Goal: Transaction & Acquisition: Book appointment/travel/reservation

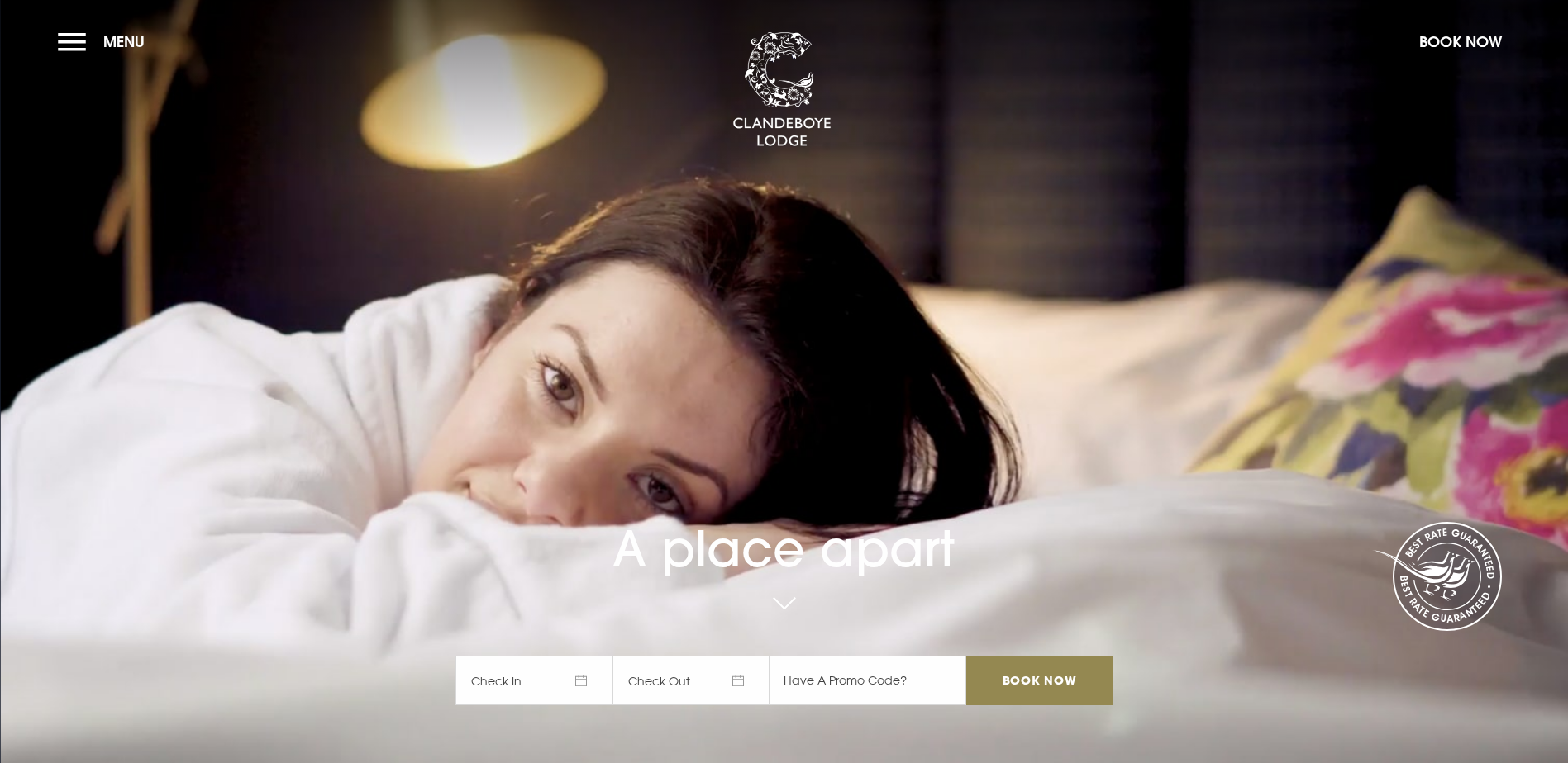
click at [592, 656] on span "Check In" at bounding box center [534, 680] width 157 height 50
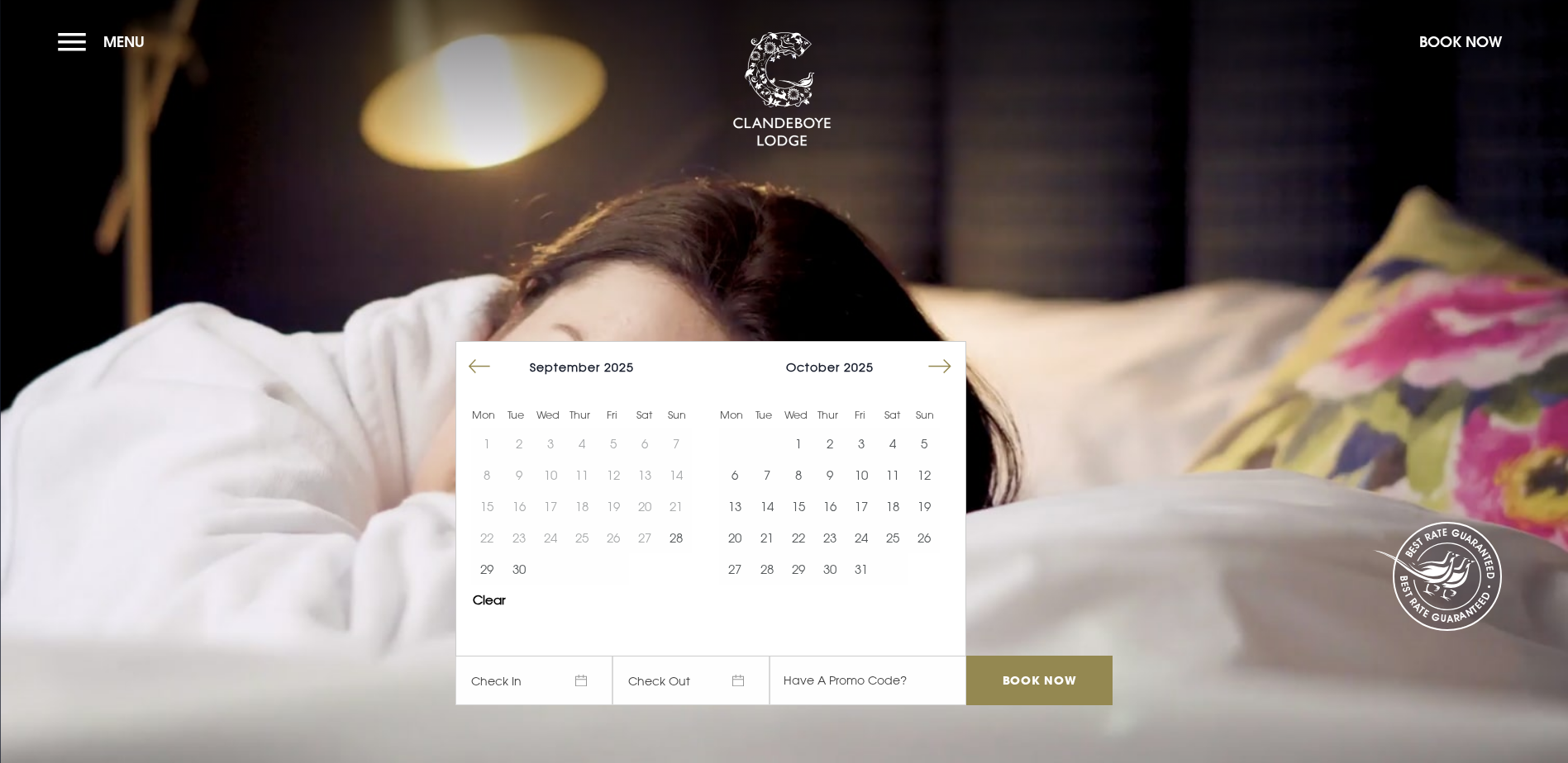
click at [588, 656] on span "Check In" at bounding box center [534, 680] width 157 height 50
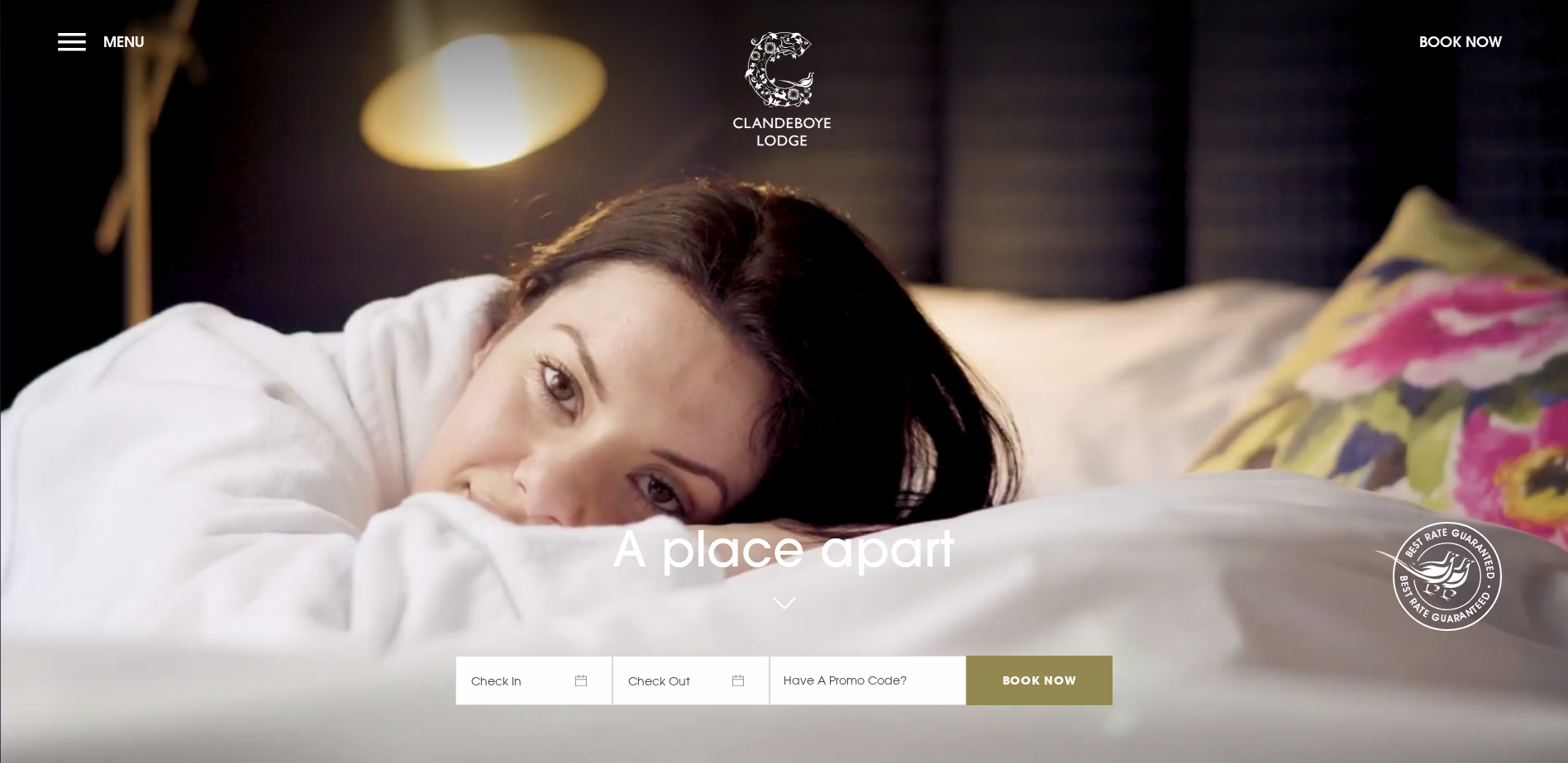
click at [584, 656] on span "Check In" at bounding box center [534, 680] width 157 height 50
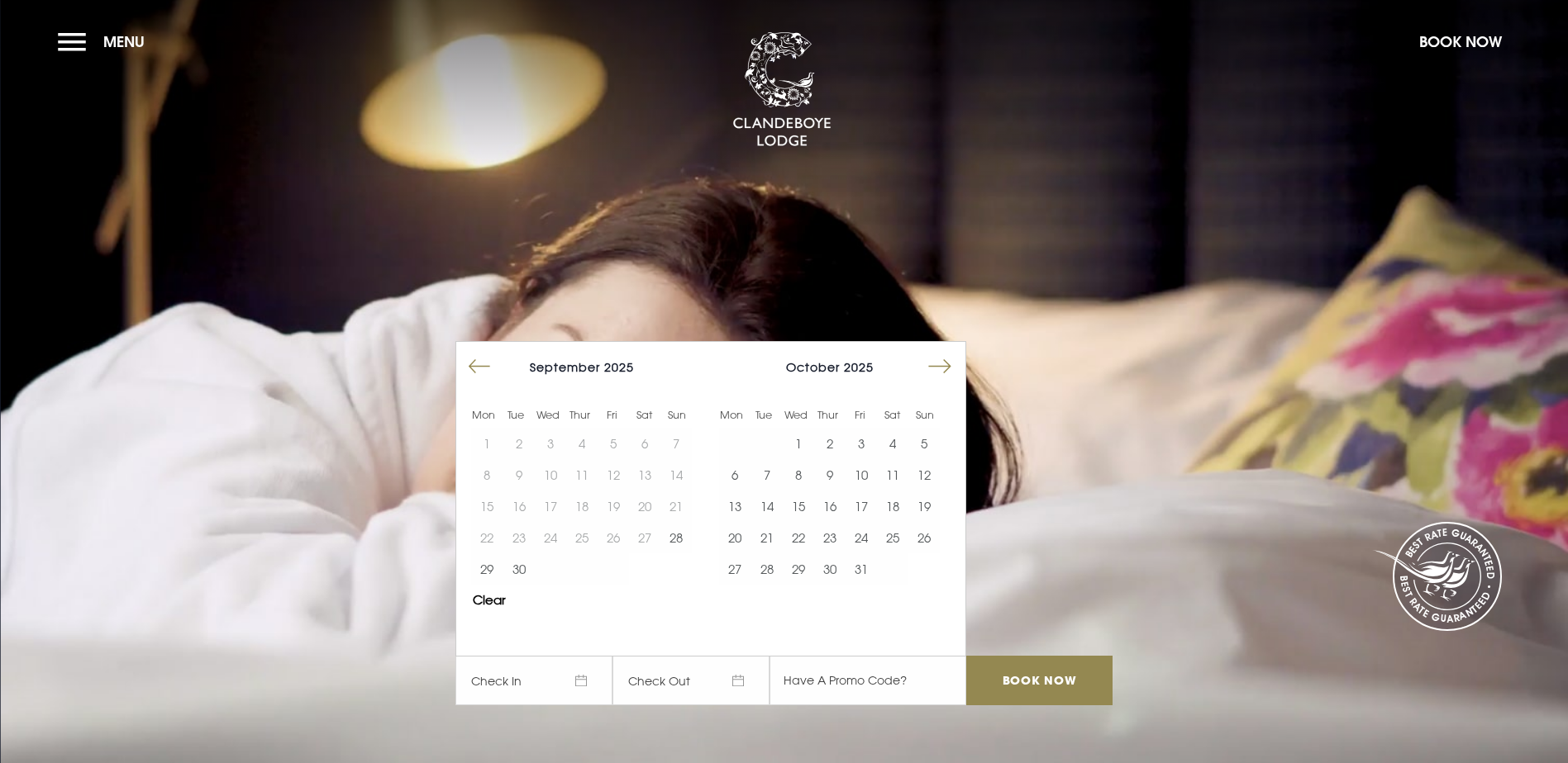
click at [944, 351] on button "Move forward to switch to the next month." at bounding box center [939, 366] width 31 height 31
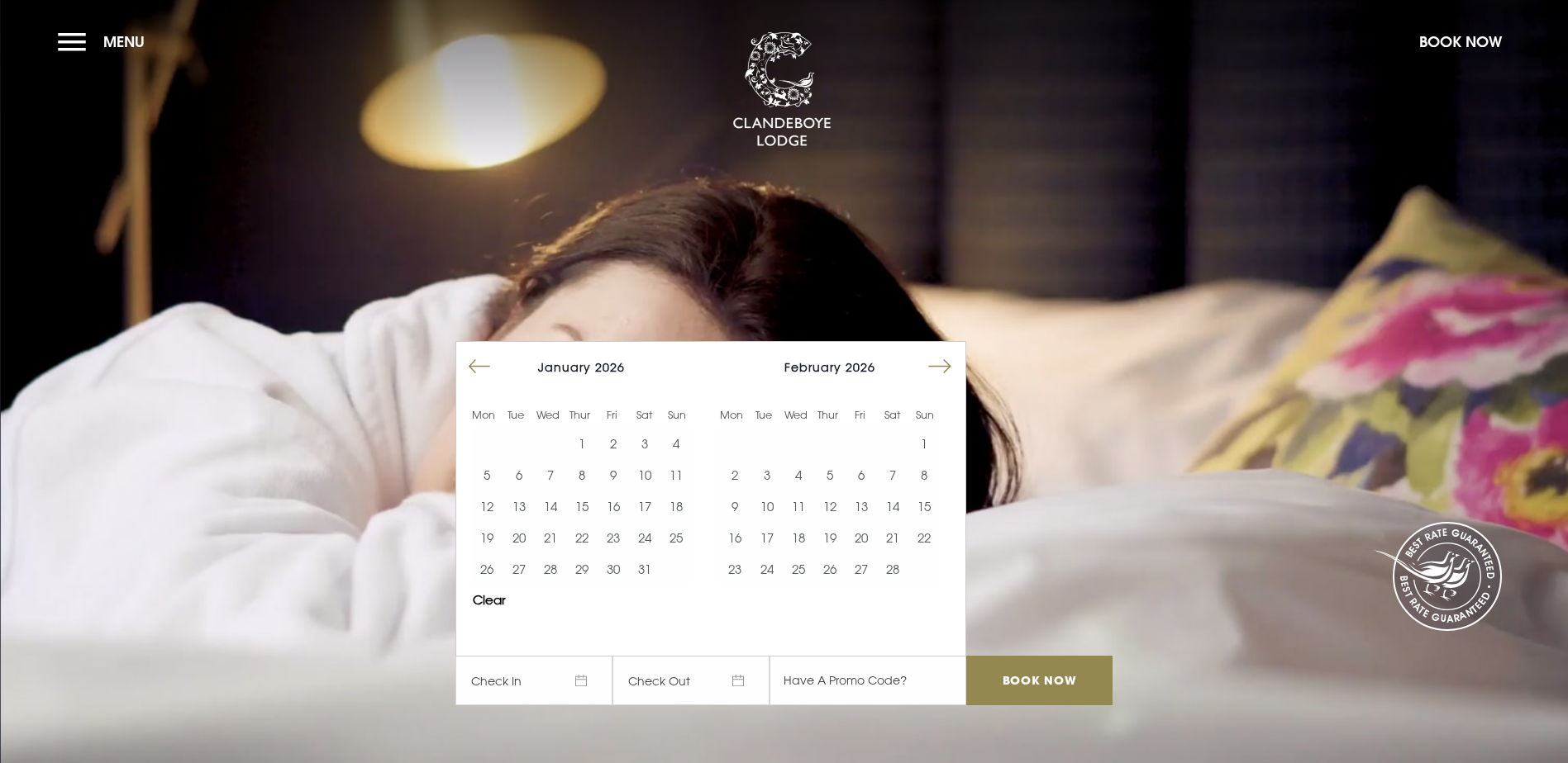
click at [944, 351] on button "Move forward to switch to the next month." at bounding box center [939, 366] width 31 height 31
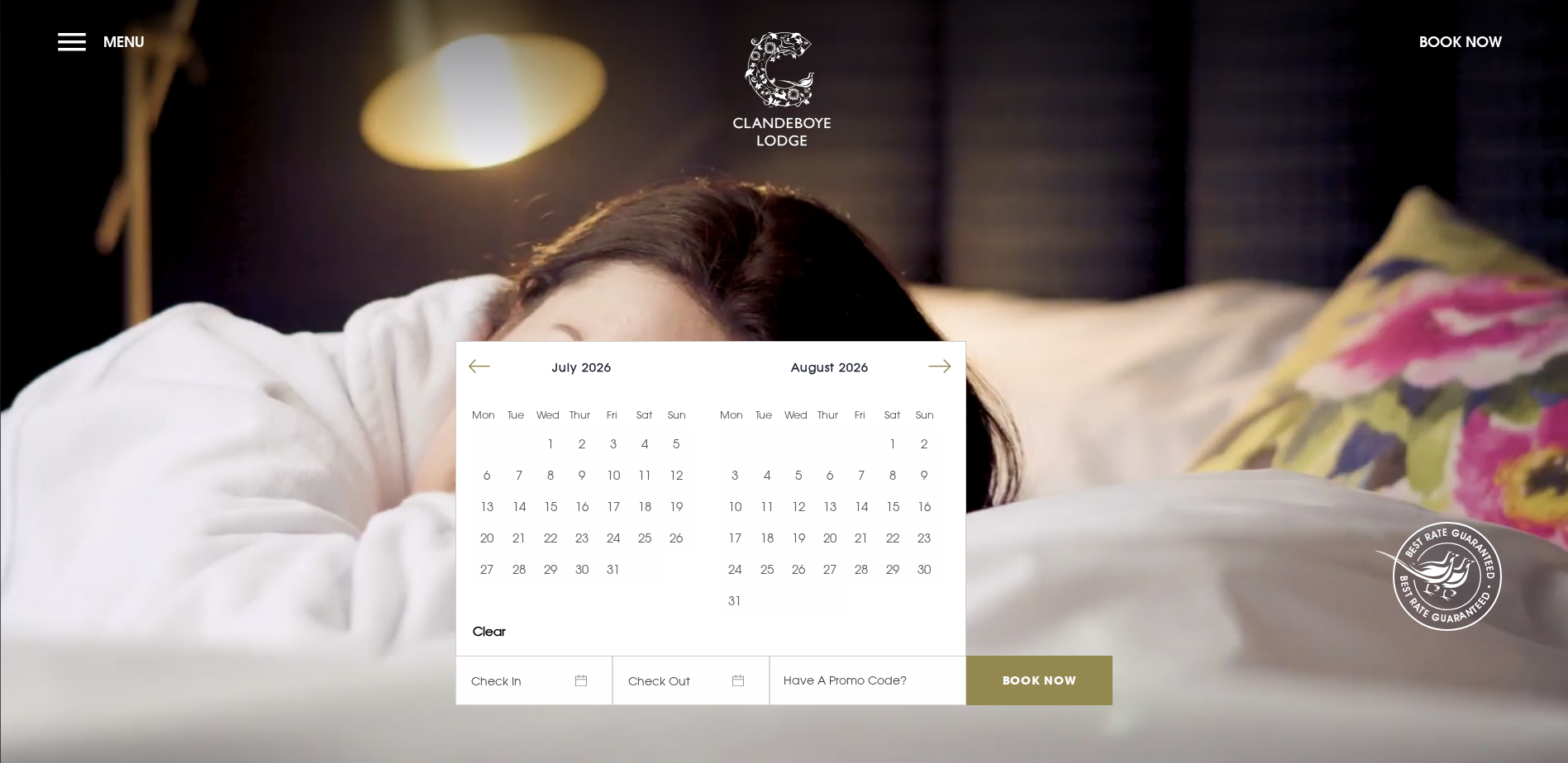
click at [944, 351] on button "Move forward to switch to the next month." at bounding box center [939, 366] width 31 height 31
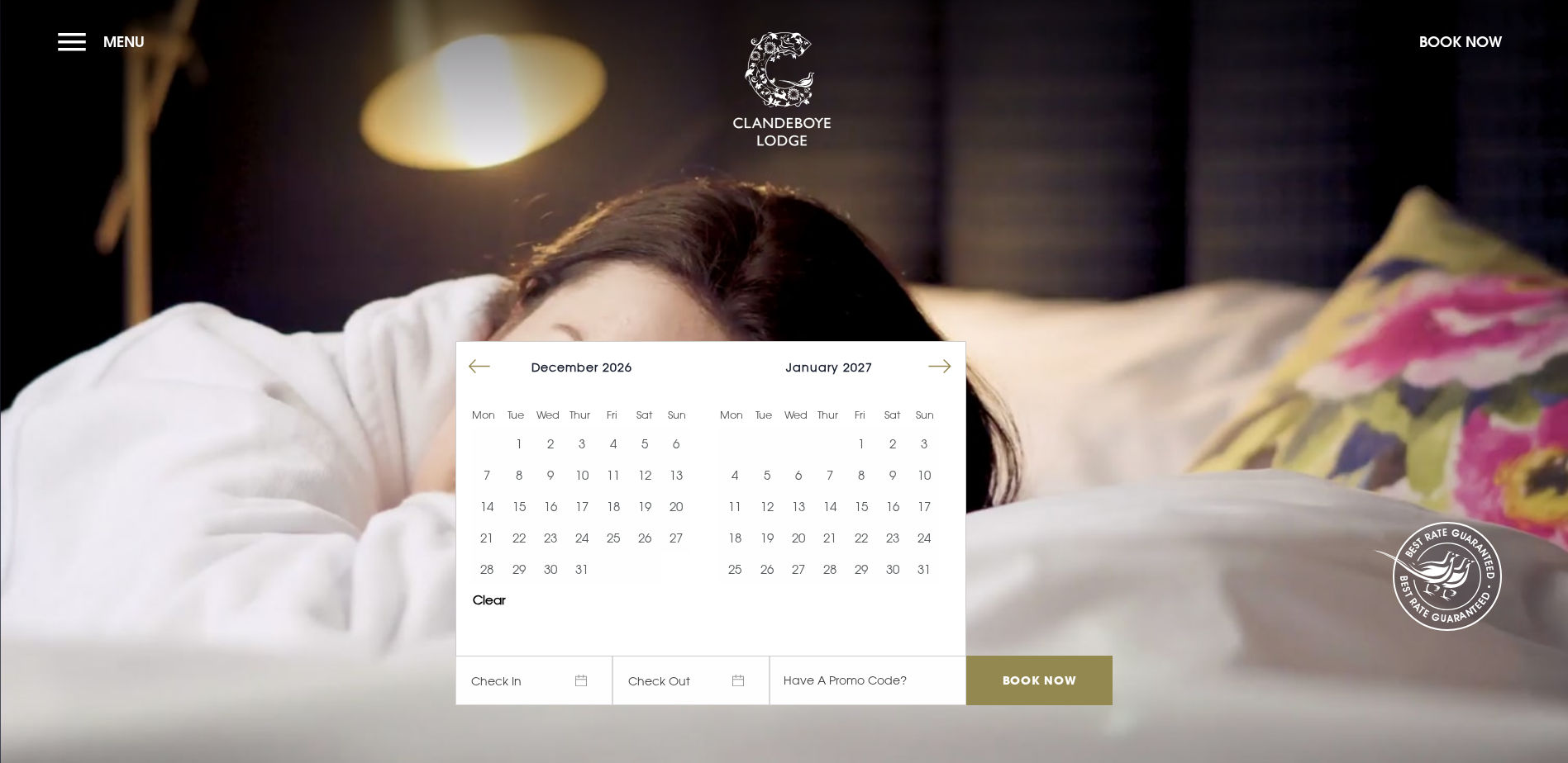
click at [944, 351] on button "Move forward to switch to the next month." at bounding box center [939, 366] width 31 height 31
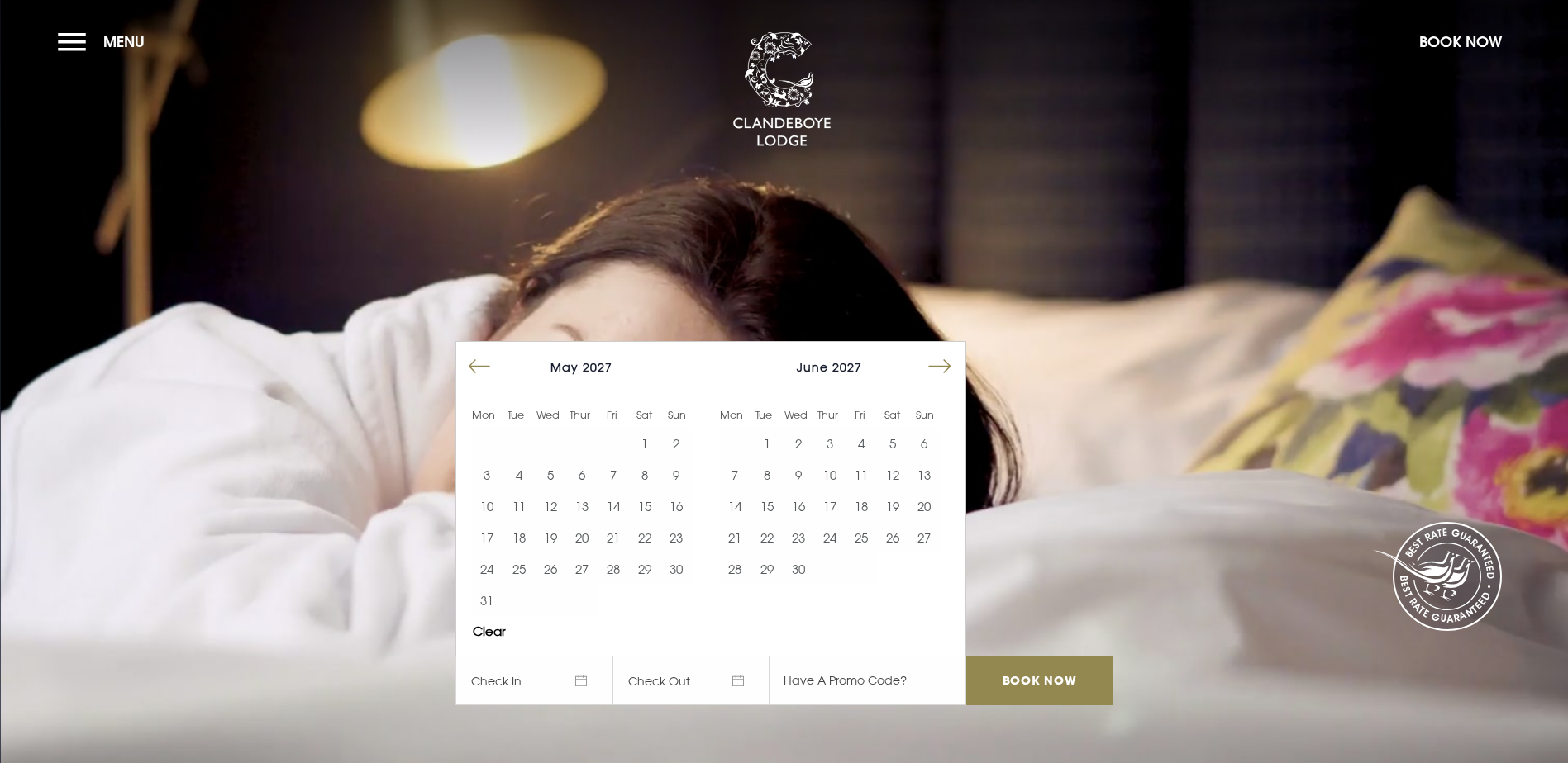
click at [944, 351] on button "Move forward to switch to the next month." at bounding box center [939, 366] width 31 height 31
click at [803, 522] on button "18" at bounding box center [799, 537] width 31 height 31
click at [842, 656] on input "text" at bounding box center [867, 680] width 196 height 50
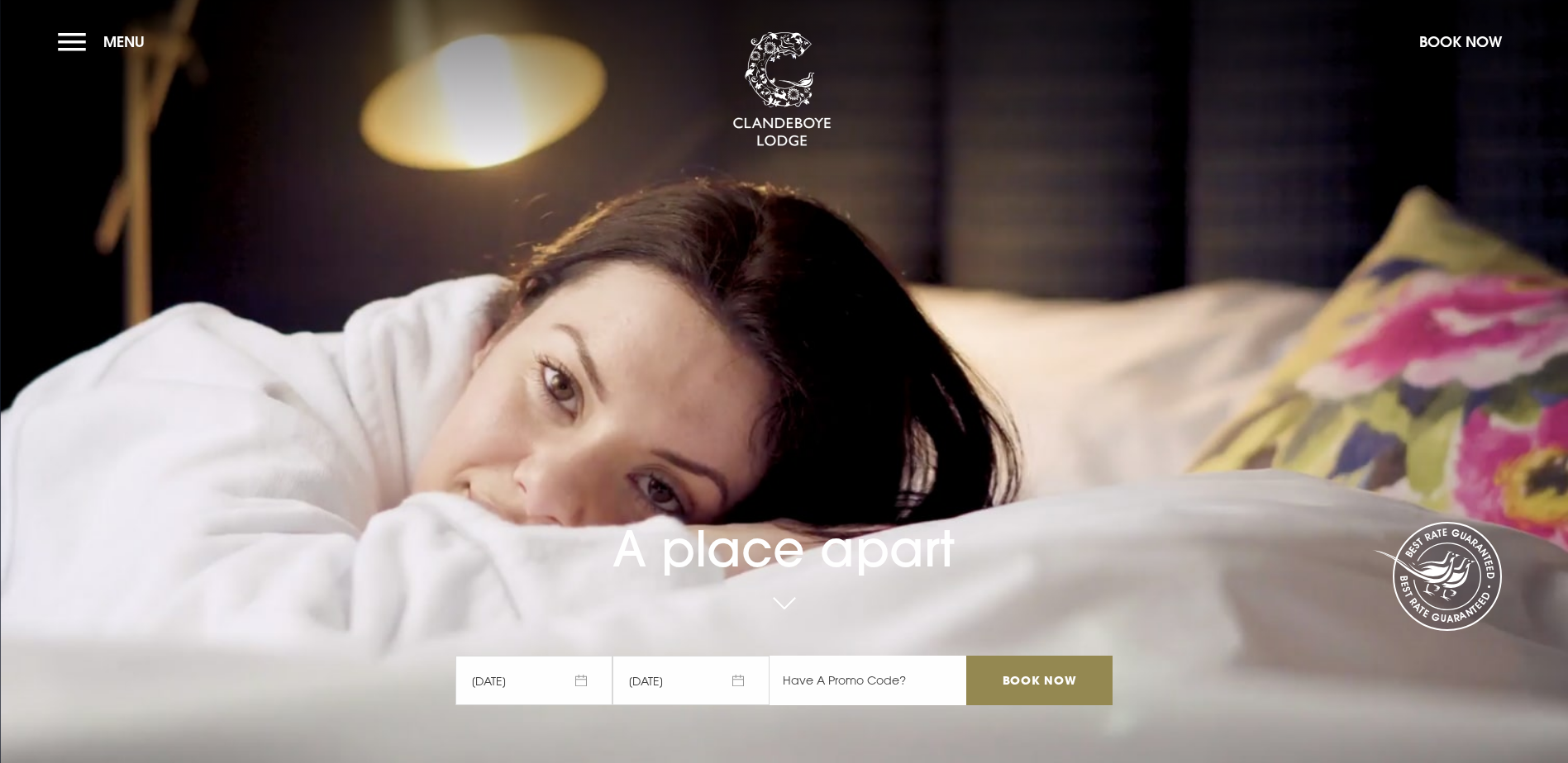
click at [841, 656] on input "text" at bounding box center [867, 680] width 196 height 50
click at [854, 656] on input "text" at bounding box center [867, 680] width 196 height 50
type input "t"
type input "TOF15"
click at [1034, 656] on input "Book Now" at bounding box center [1038, 680] width 146 height 50
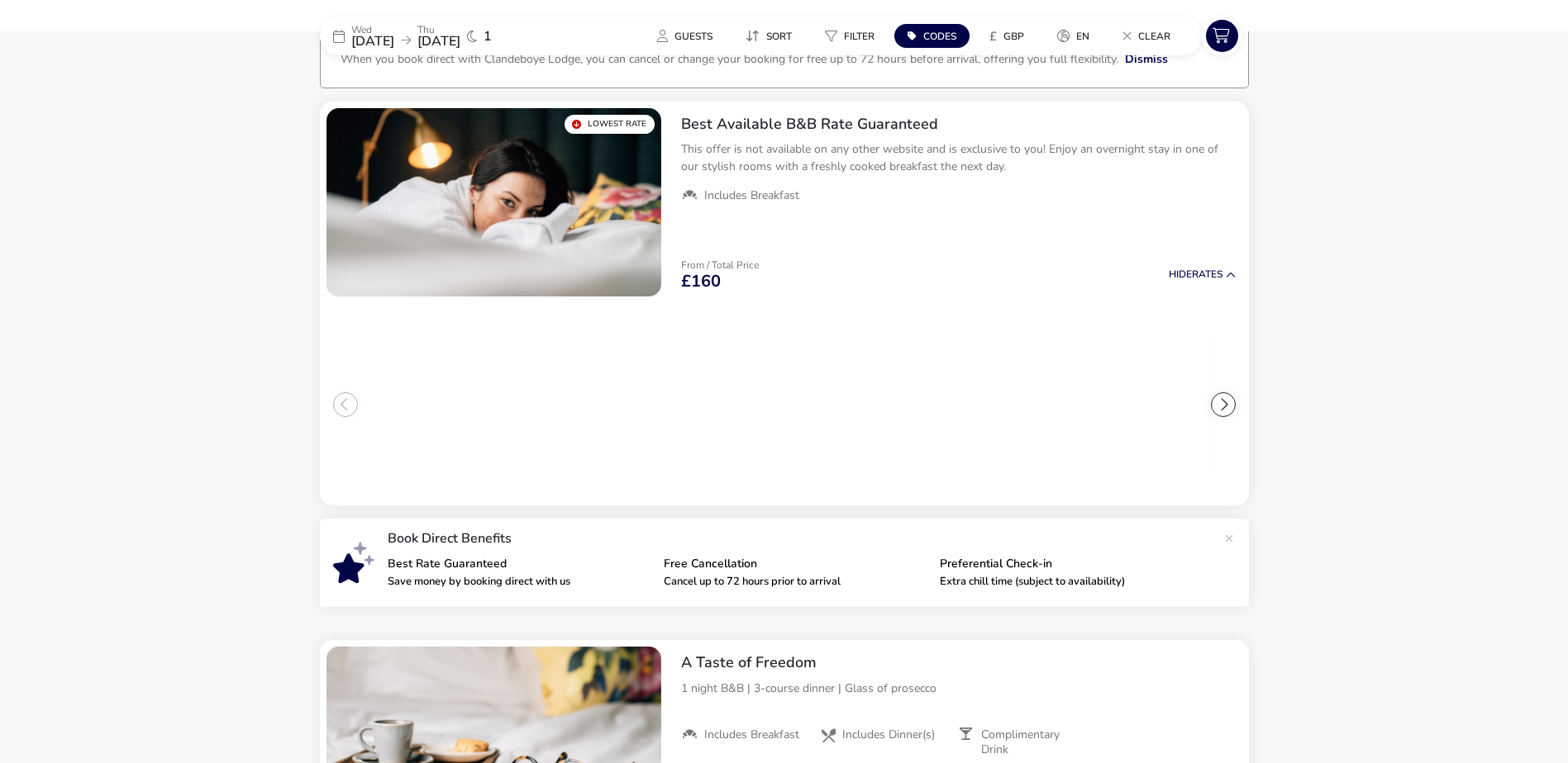
scroll to position [125, 0]
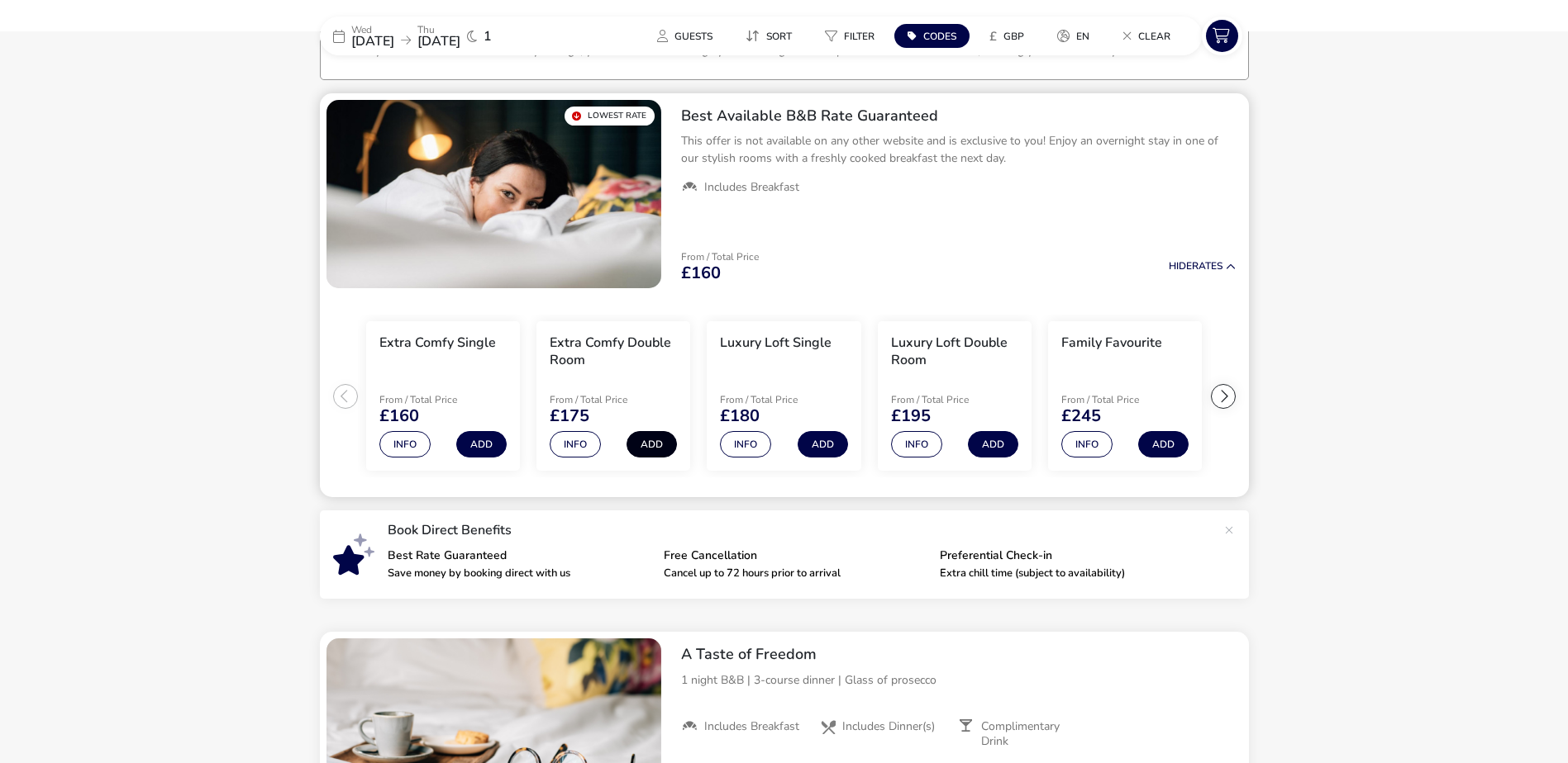
click at [642, 446] on button "Add" at bounding box center [652, 444] width 51 height 26
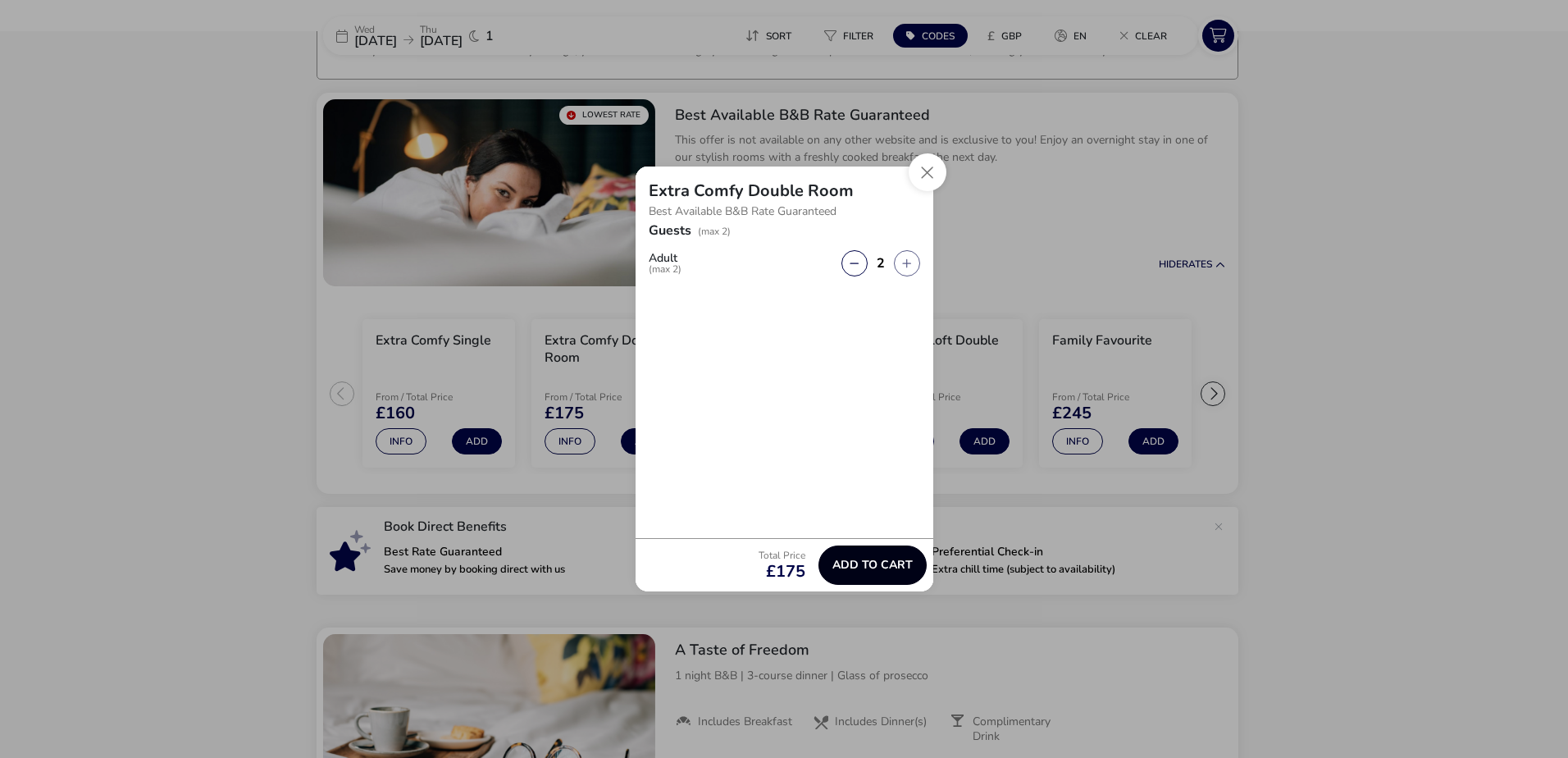
drag, startPoint x: 868, startPoint y: 560, endPoint x: 1385, endPoint y: 533, distance: 517.7
click at [868, 560] on span "Add to cart" at bounding box center [872, 565] width 81 height 13
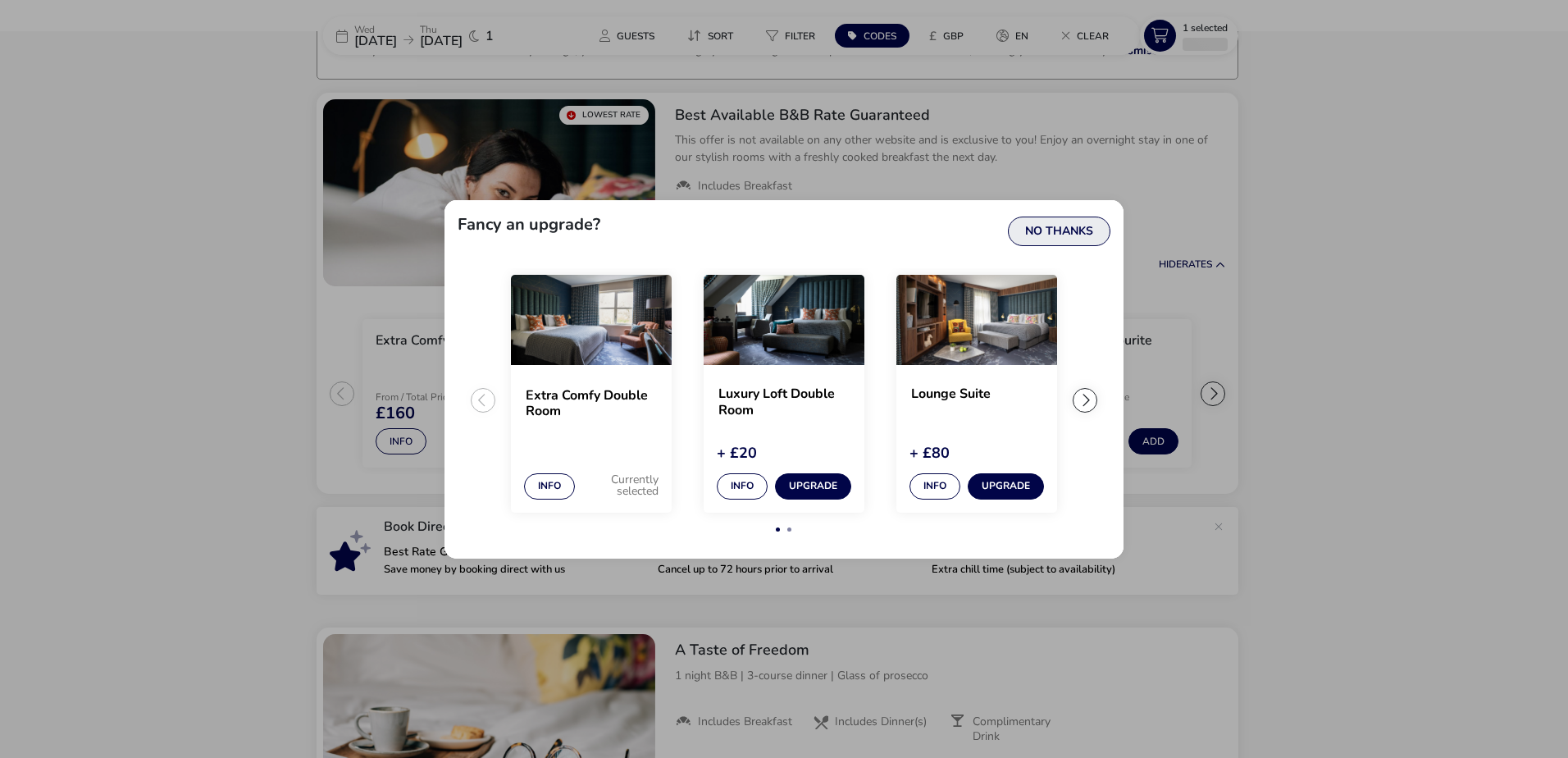
click at [1046, 236] on button "No Thanks" at bounding box center [1060, 231] width 103 height 29
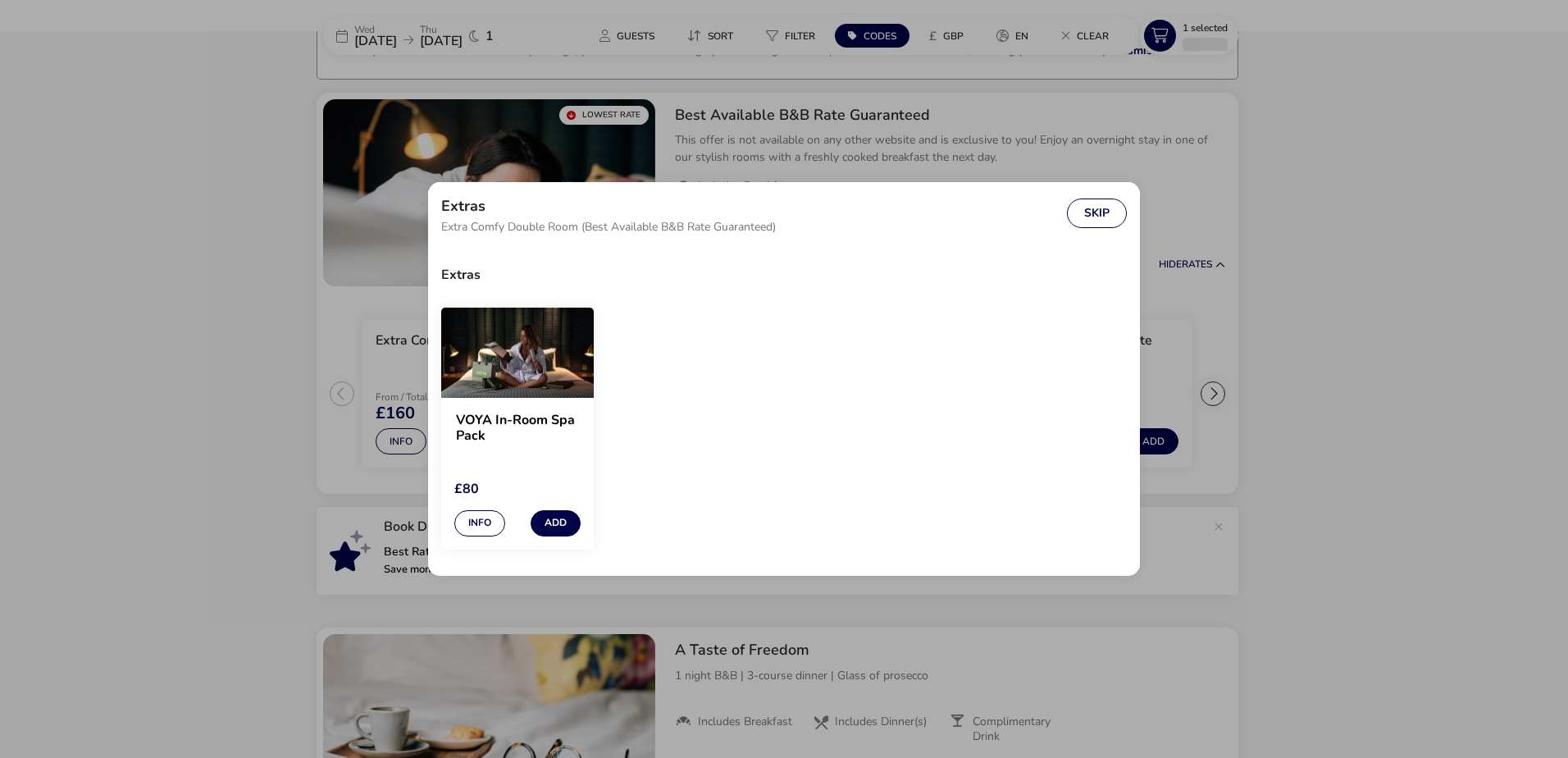
drag, startPoint x: 1108, startPoint y: 209, endPoint x: 1362, endPoint y: 280, distance: 263.7
click at [1112, 206] on button "Skip" at bounding box center [1097, 214] width 60 height 29
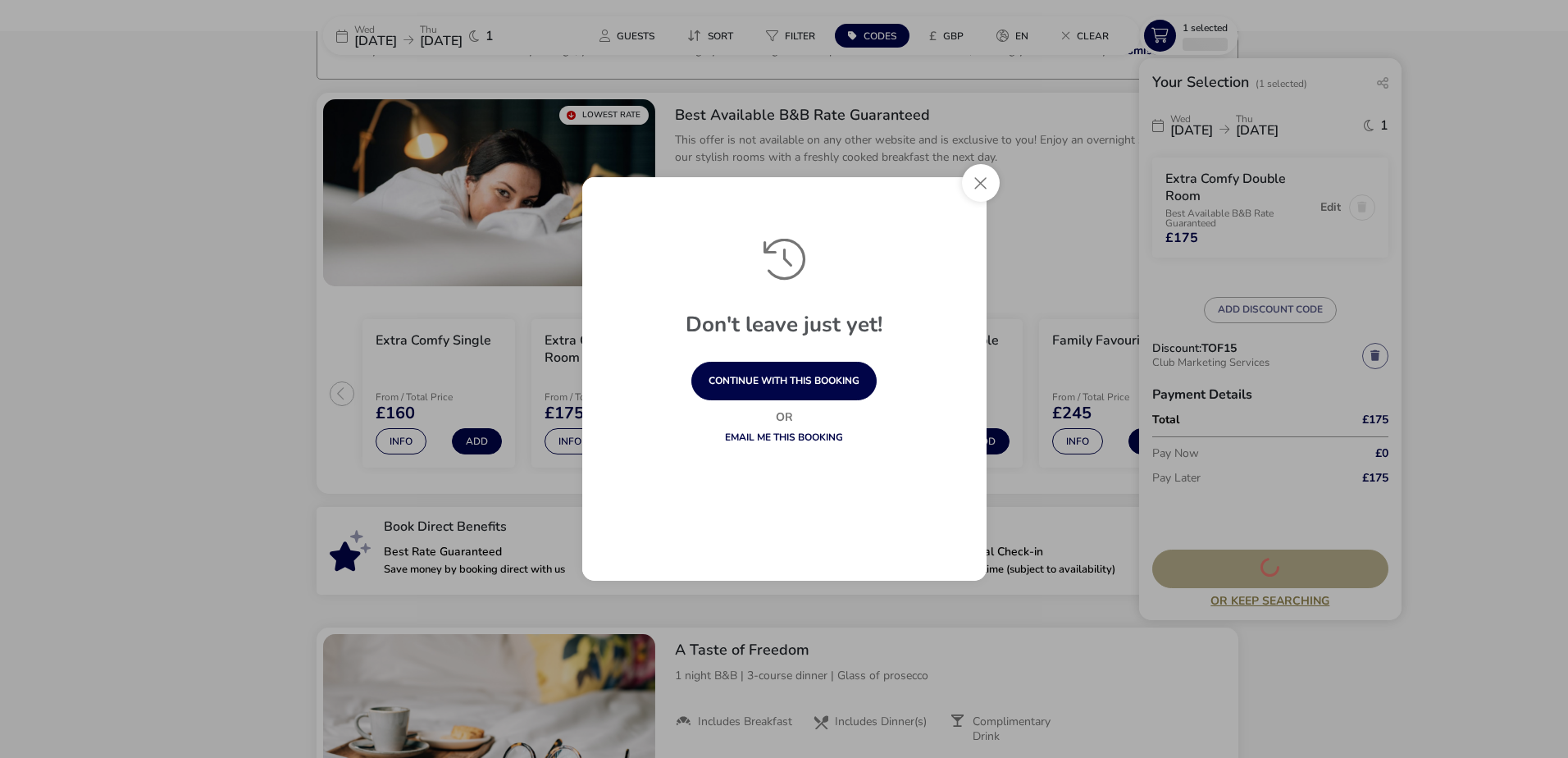
drag, startPoint x: 981, startPoint y: 191, endPoint x: 990, endPoint y: 200, distance: 12.7
click at [981, 191] on button "Close" at bounding box center [981, 182] width 38 height 38
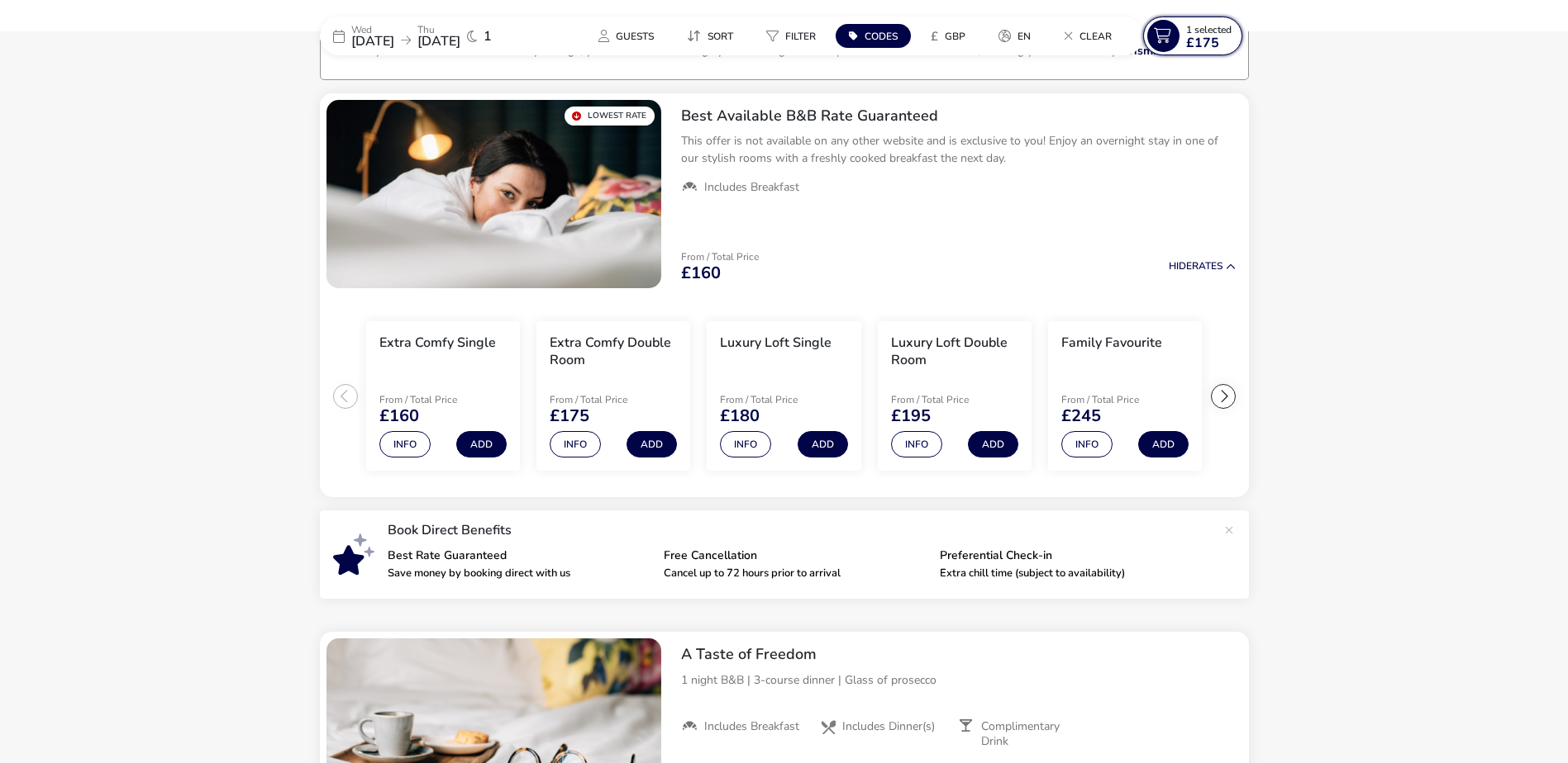
click at [1199, 36] on span "£175" at bounding box center [1202, 43] width 33 height 14
